Goal: Obtain resource: Obtain resource

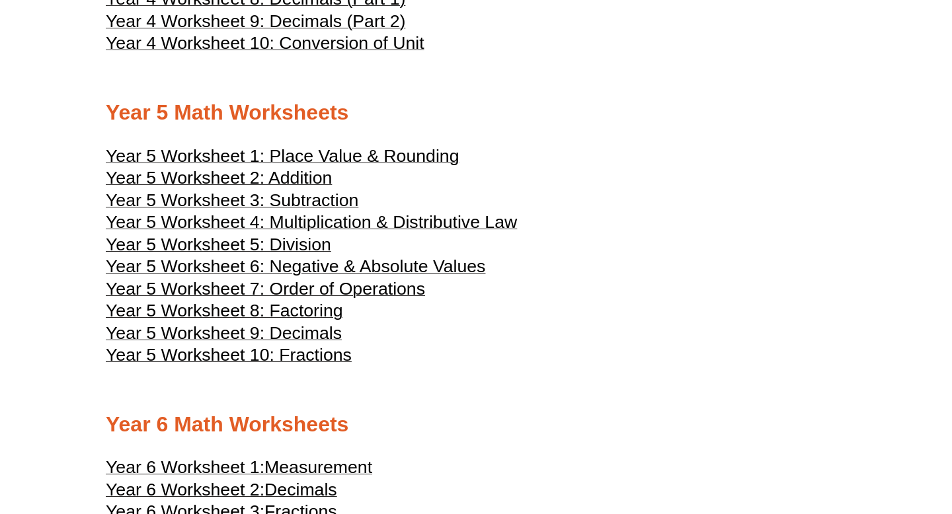
scroll to position [1722, 0]
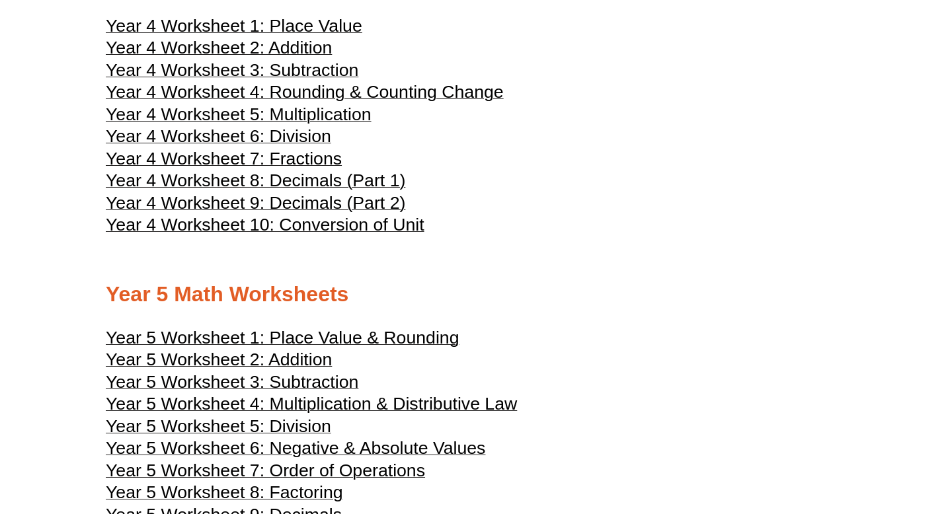
click at [332, 190] on span "Year 4 Worksheet 8: Decimals (Part 1)" at bounding box center [255, 181] width 299 height 20
click at [313, 213] on span "Year 4 Worksheet 9: Decimals (Part 2)" at bounding box center [255, 203] width 299 height 20
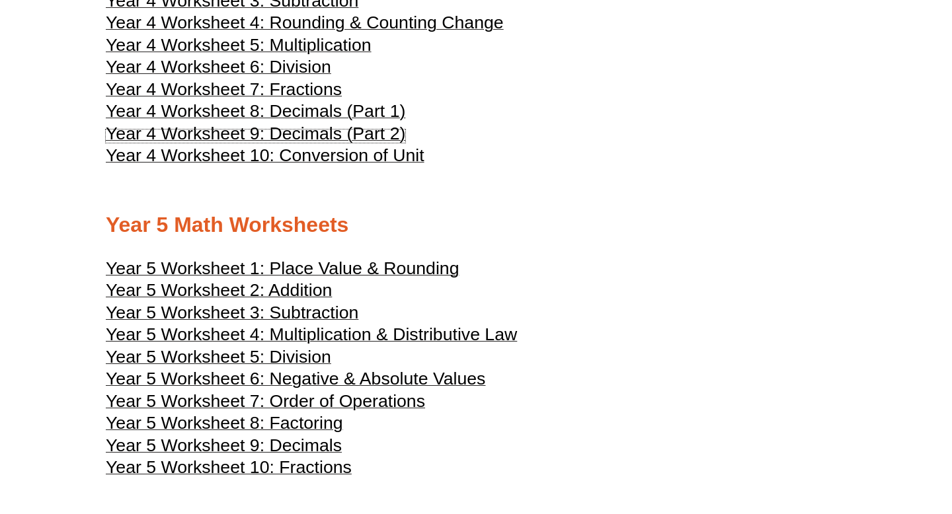
scroll to position [1894, 0]
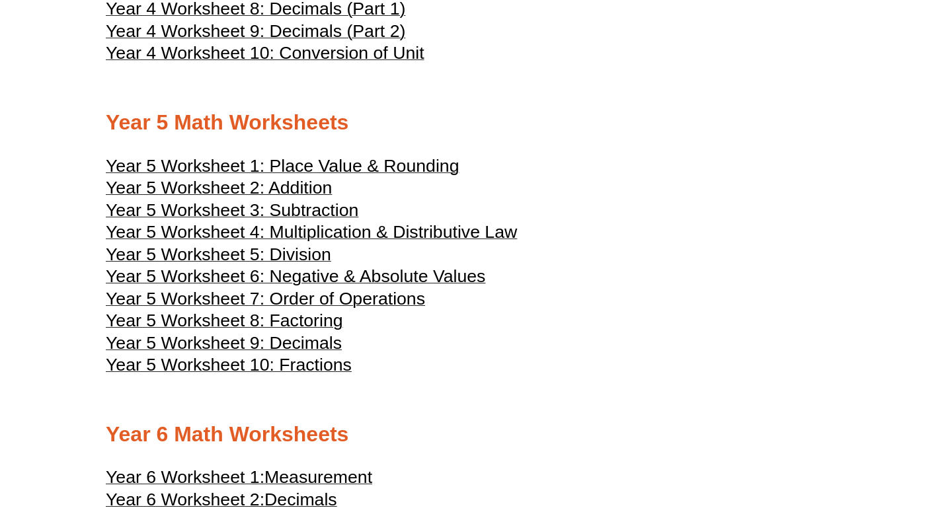
click at [313, 353] on span "Year 5 Worksheet 9: Decimals" at bounding box center [224, 343] width 236 height 20
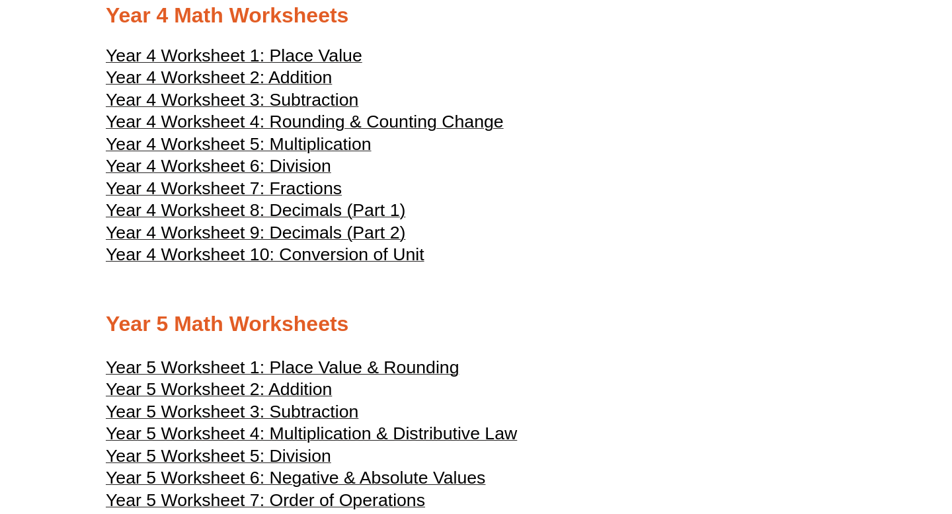
scroll to position [1691, 0]
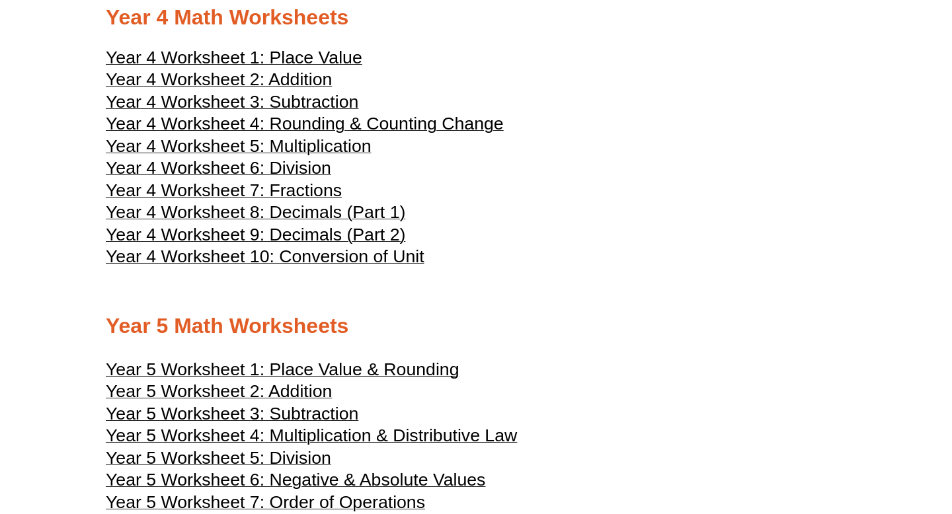
click at [317, 89] on span "Year 4 Worksheet 2: Addition" at bounding box center [219, 79] width 226 height 20
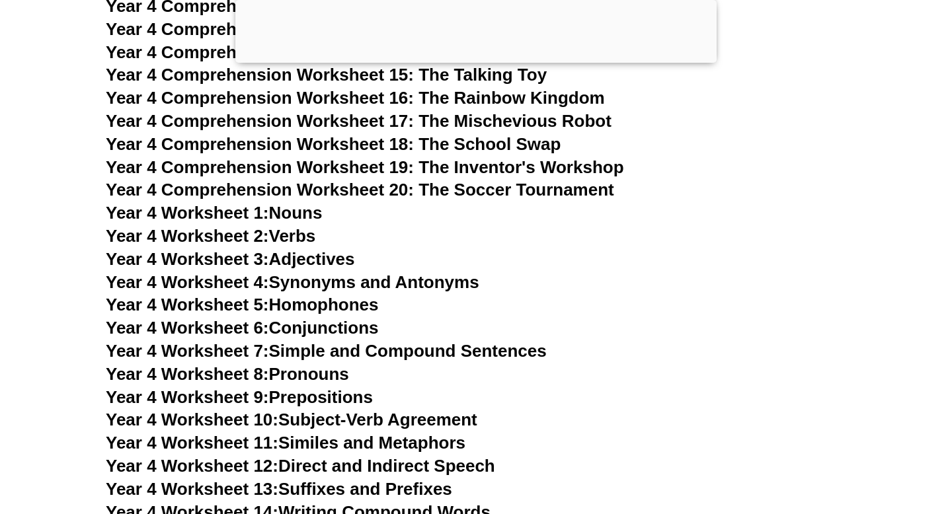
scroll to position [5611, 0]
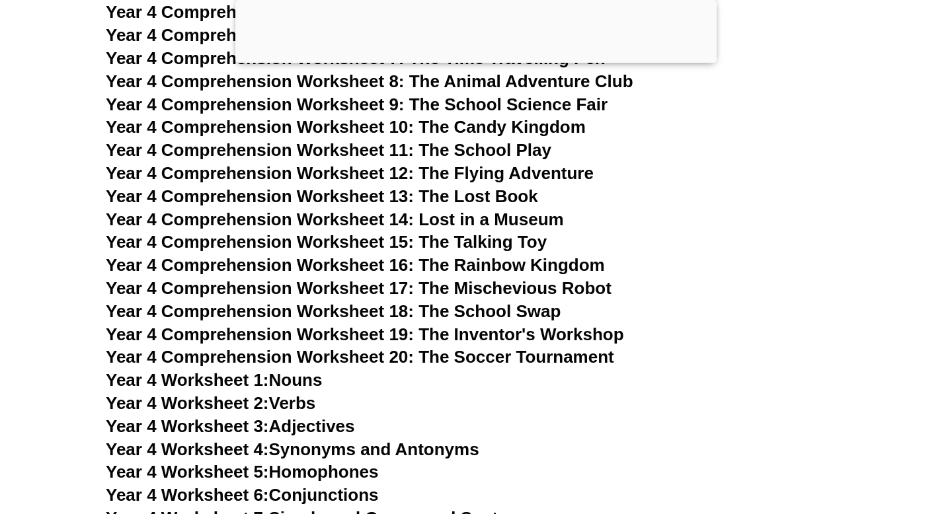
click at [506, 309] on span "Year 4 Comprehension Worksheet 18: The School Swap" at bounding box center [333, 311] width 455 height 20
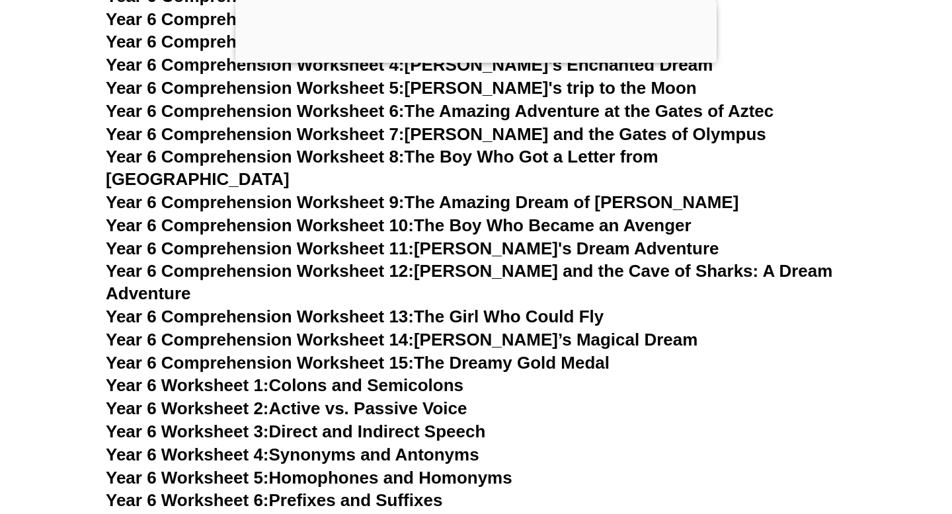
scroll to position [7501, 0]
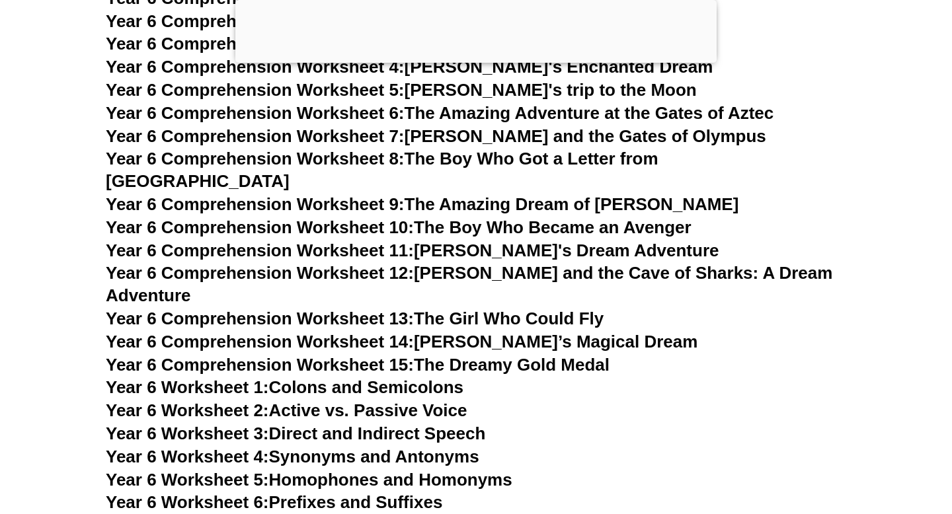
click at [533, 137] on link "Year 6 Comprehension Worksheet 7: [PERSON_NAME] and the Gates of Olympus" at bounding box center [436, 136] width 660 height 20
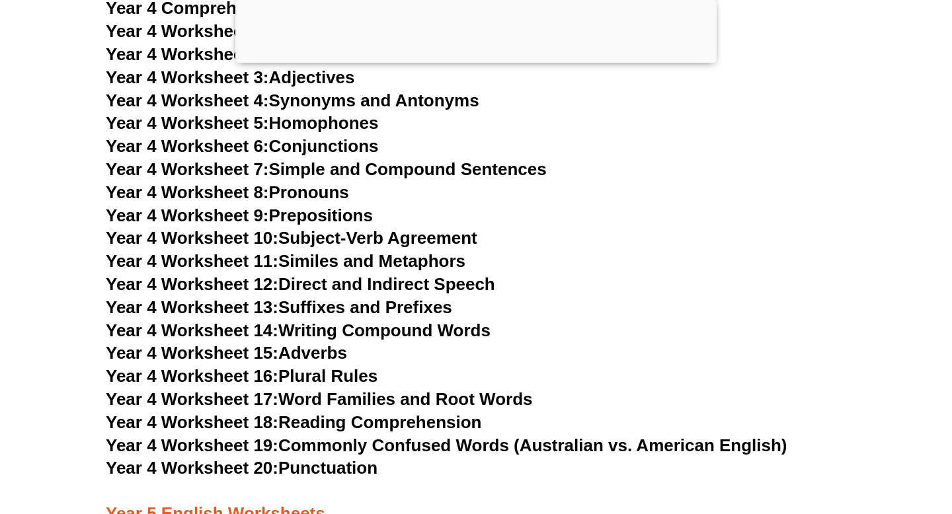
scroll to position [5958, 0]
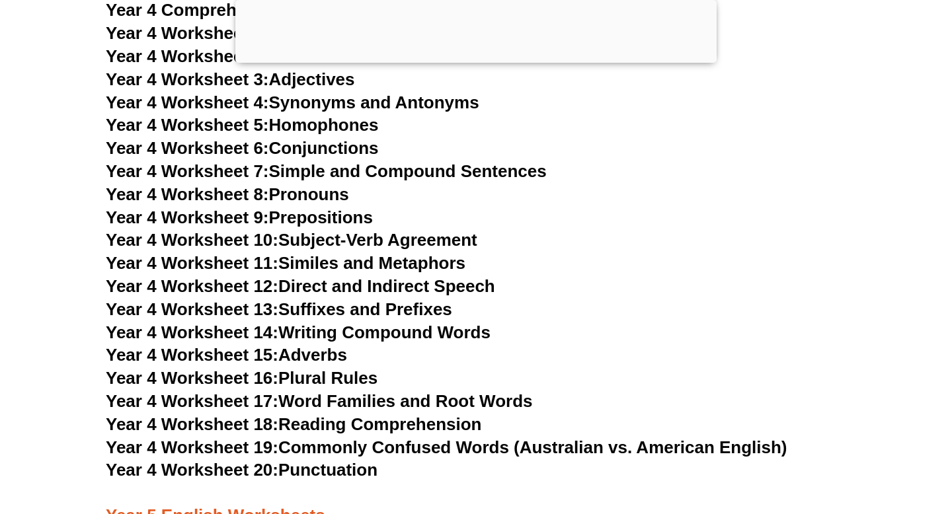
click at [292, 475] on link "Year 4 Worksheet 20: Punctuation" at bounding box center [242, 470] width 272 height 20
